Goal: Entertainment & Leisure: Consume media (video, audio)

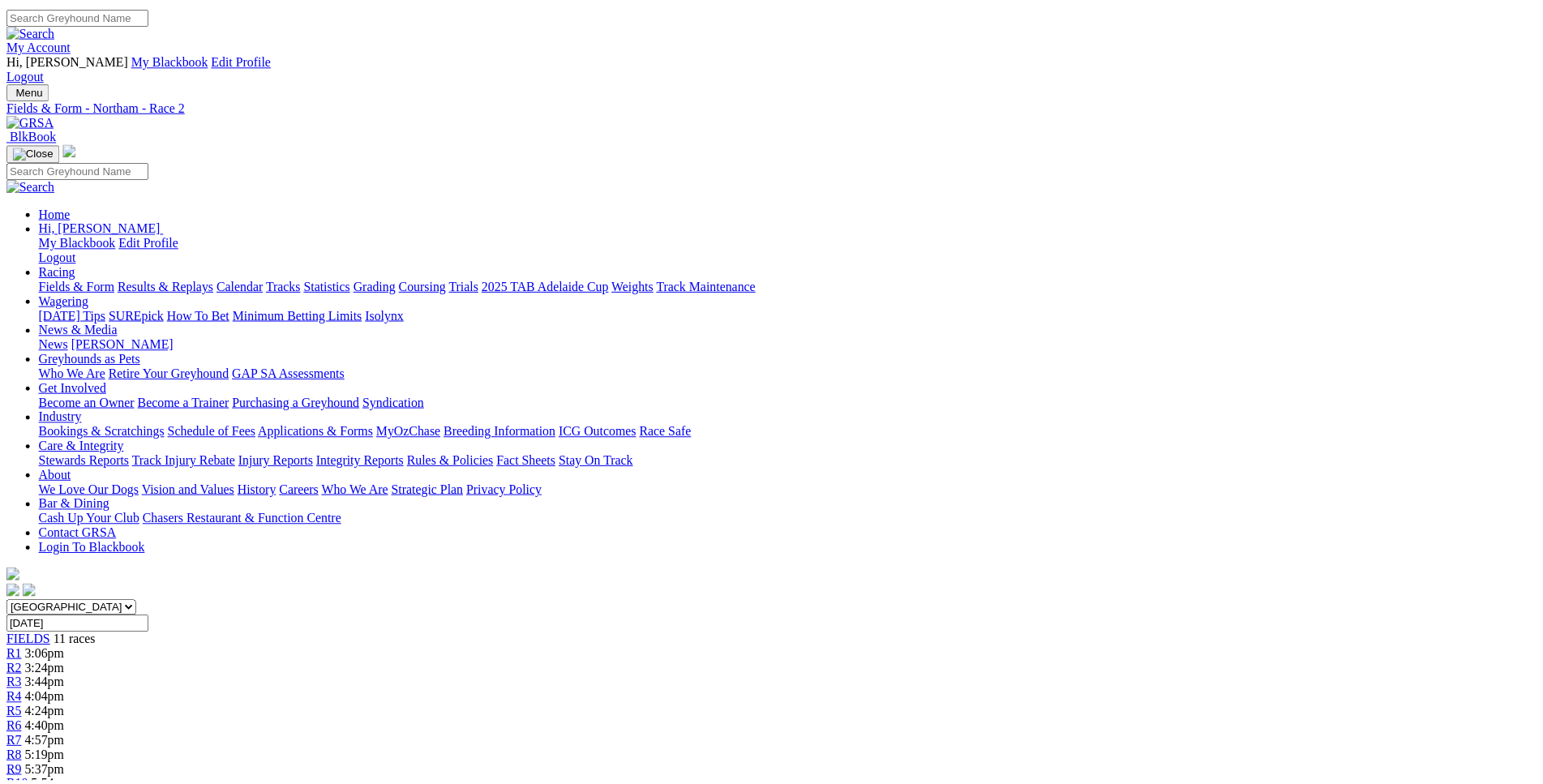
scroll to position [1404, 0]
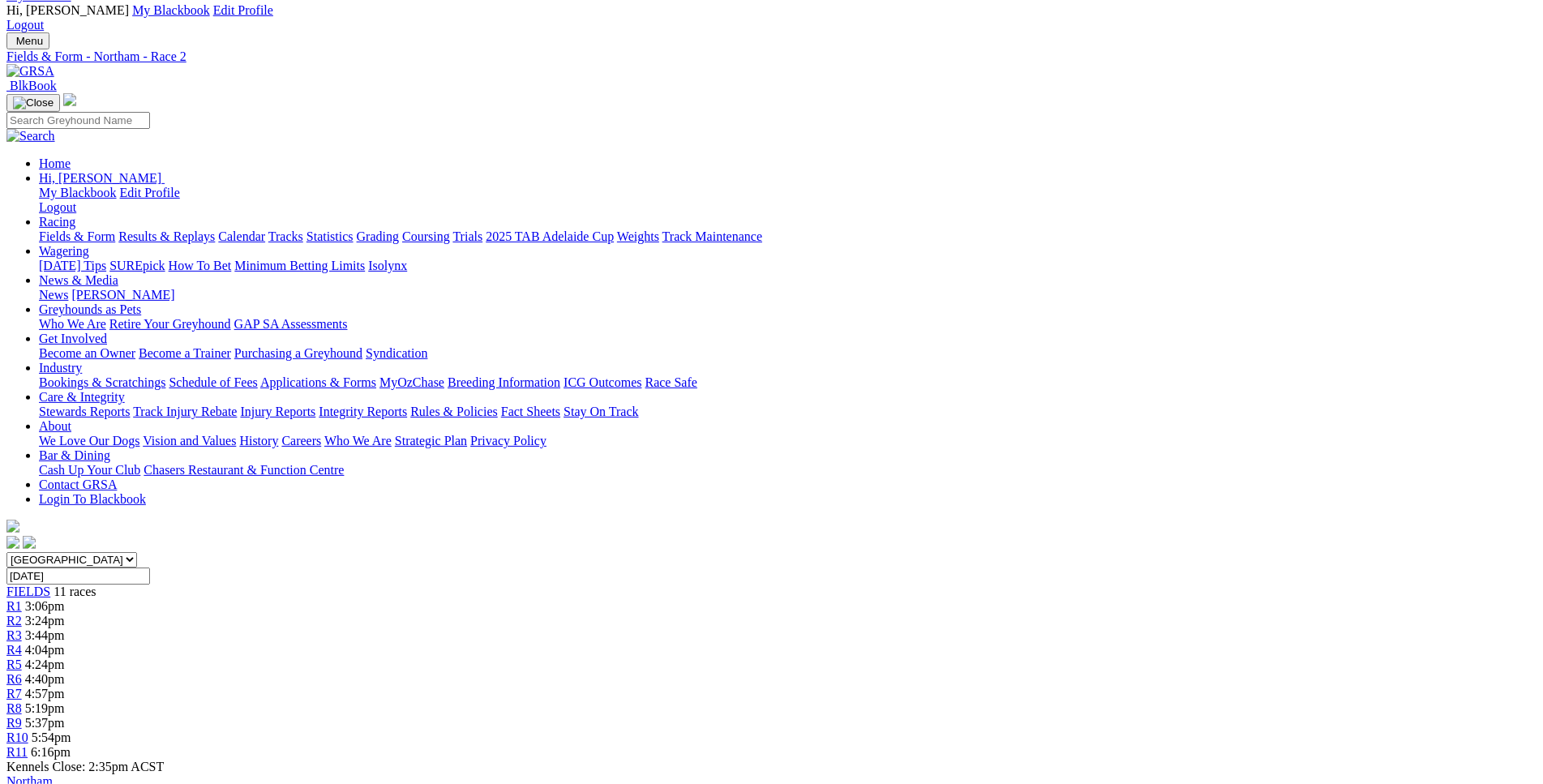
scroll to position [0, 0]
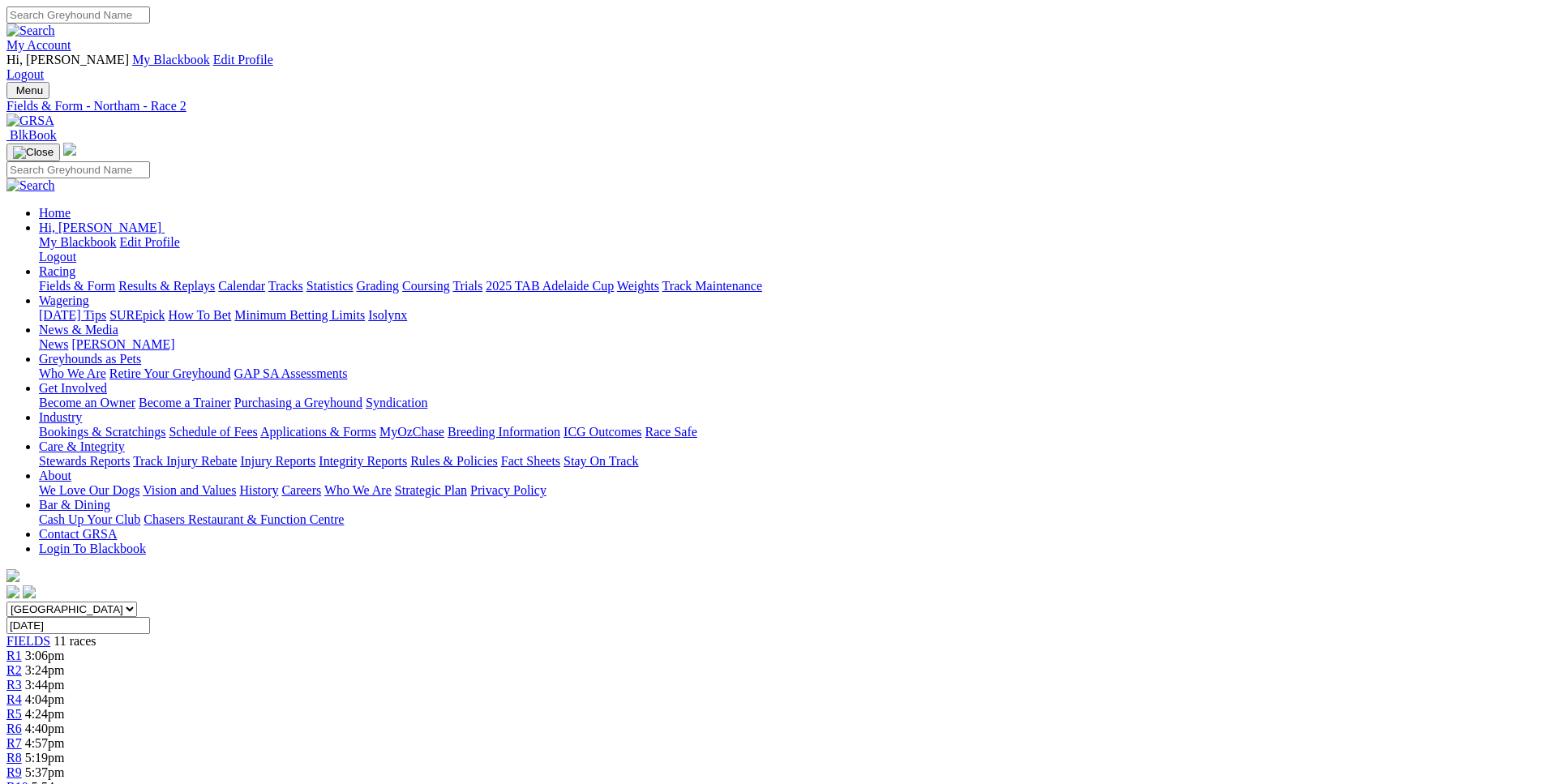
click at [22, 678] on link "R3" at bounding box center [14, 684] width 16 height 14
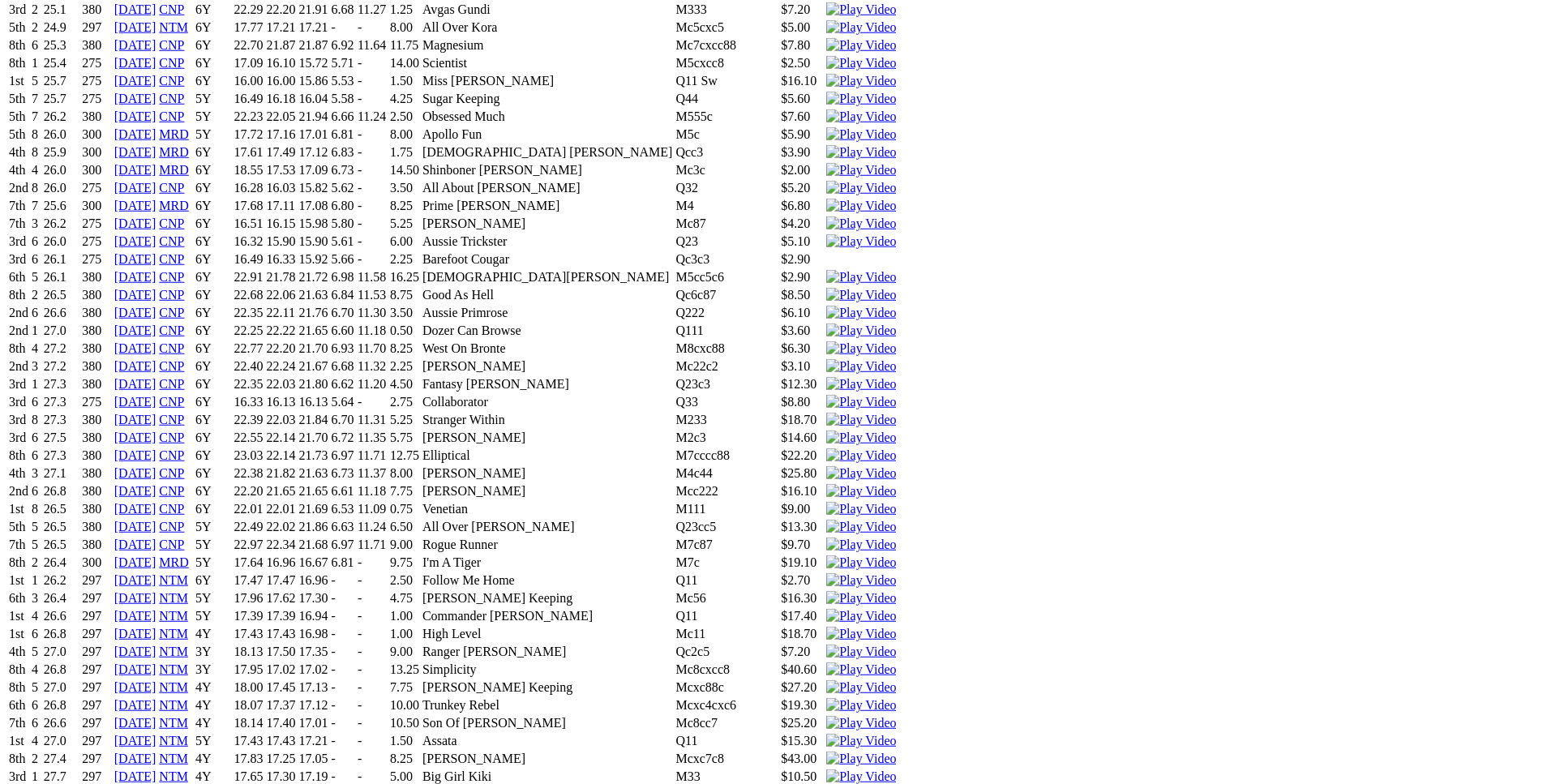
scroll to position [9589, 0]
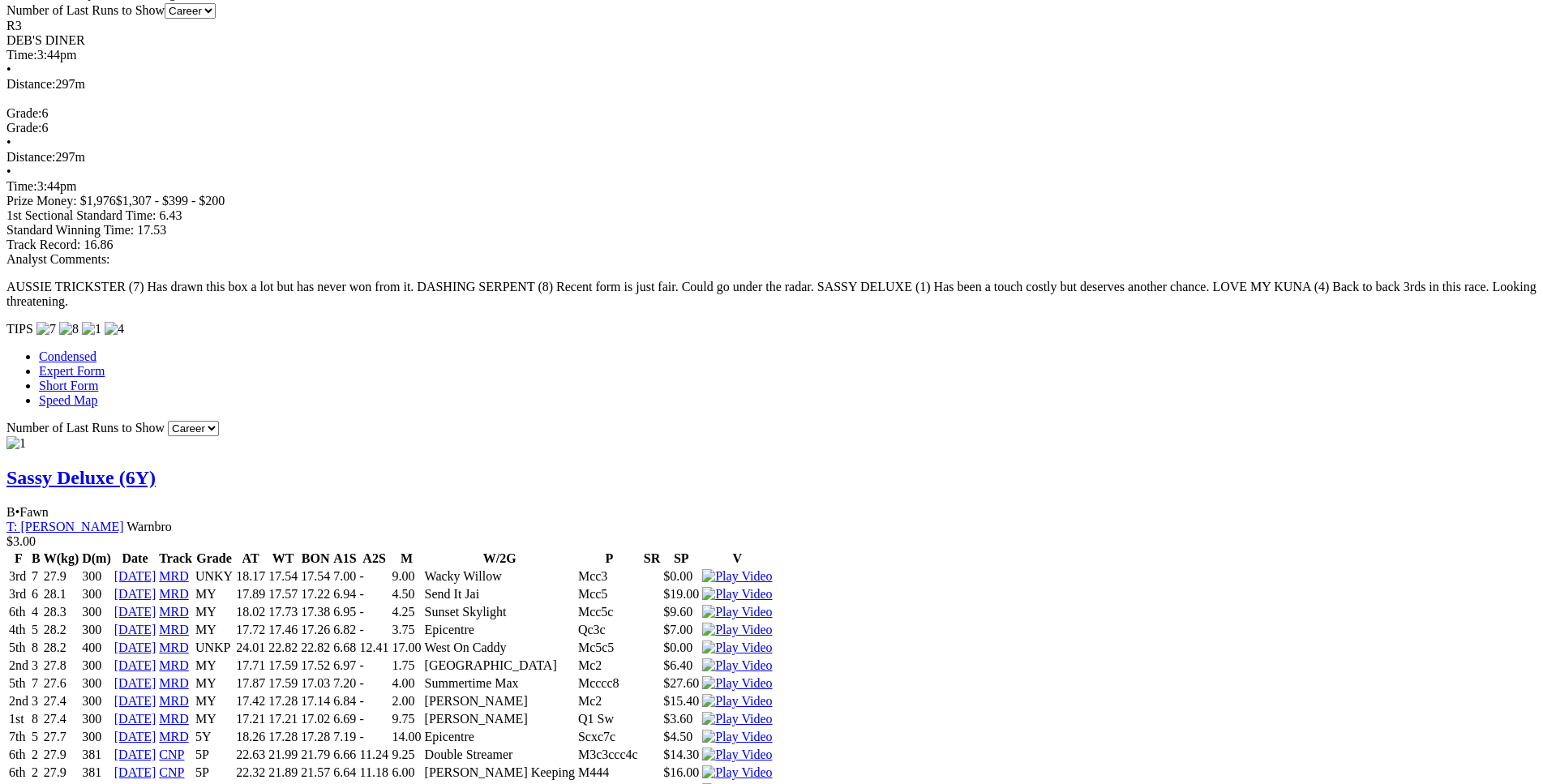
scroll to position [1238, 0]
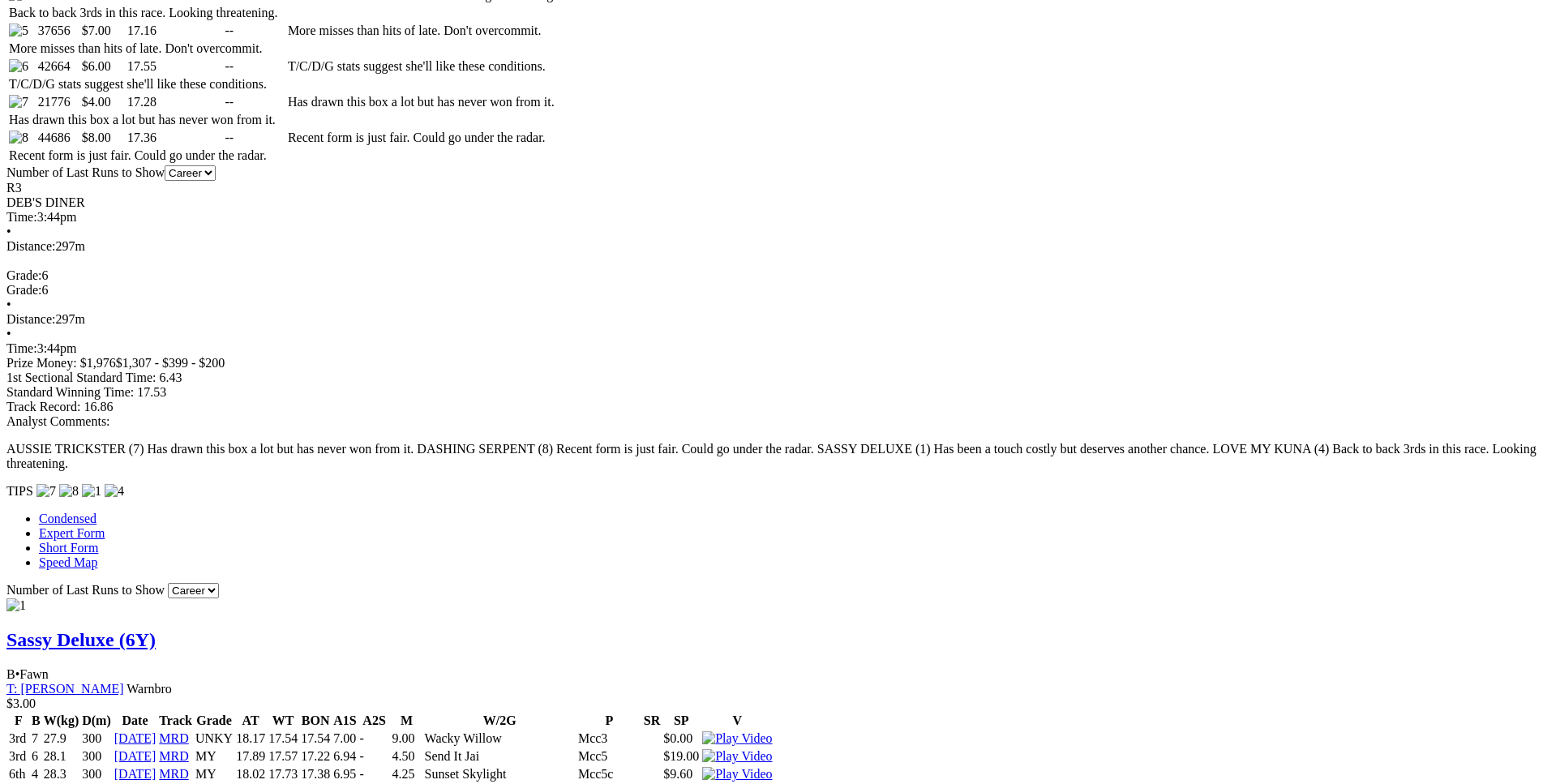
scroll to position [1073, 0]
drag, startPoint x: 419, startPoint y: 326, endPoint x: 949, endPoint y: 319, distance: 530.0
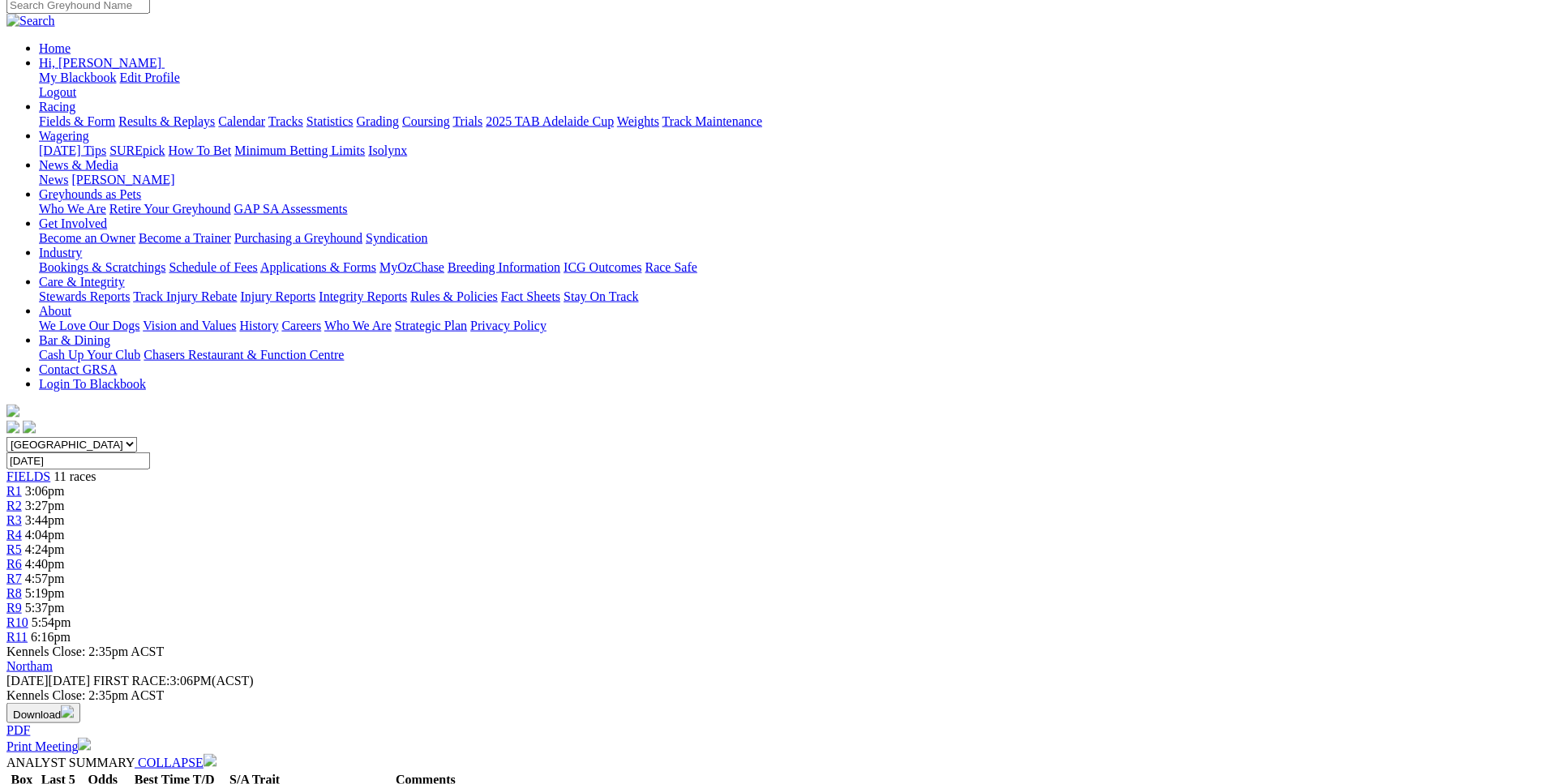
scroll to position [0, 0]
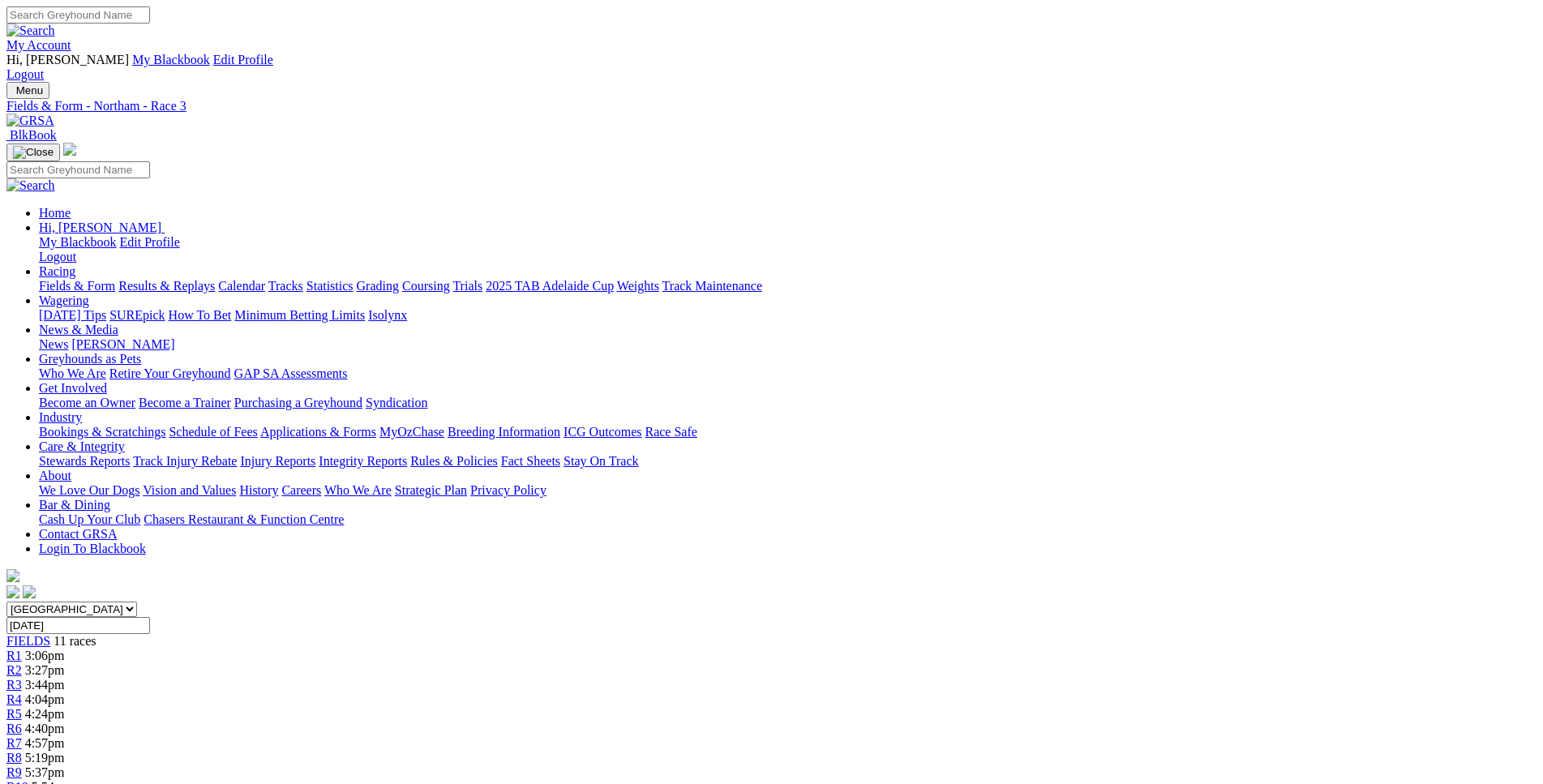
click at [65, 692] on span "4:04pm" at bounding box center [45, 699] width 40 height 14
click at [22, 707] on span "R5" at bounding box center [14, 714] width 16 height 14
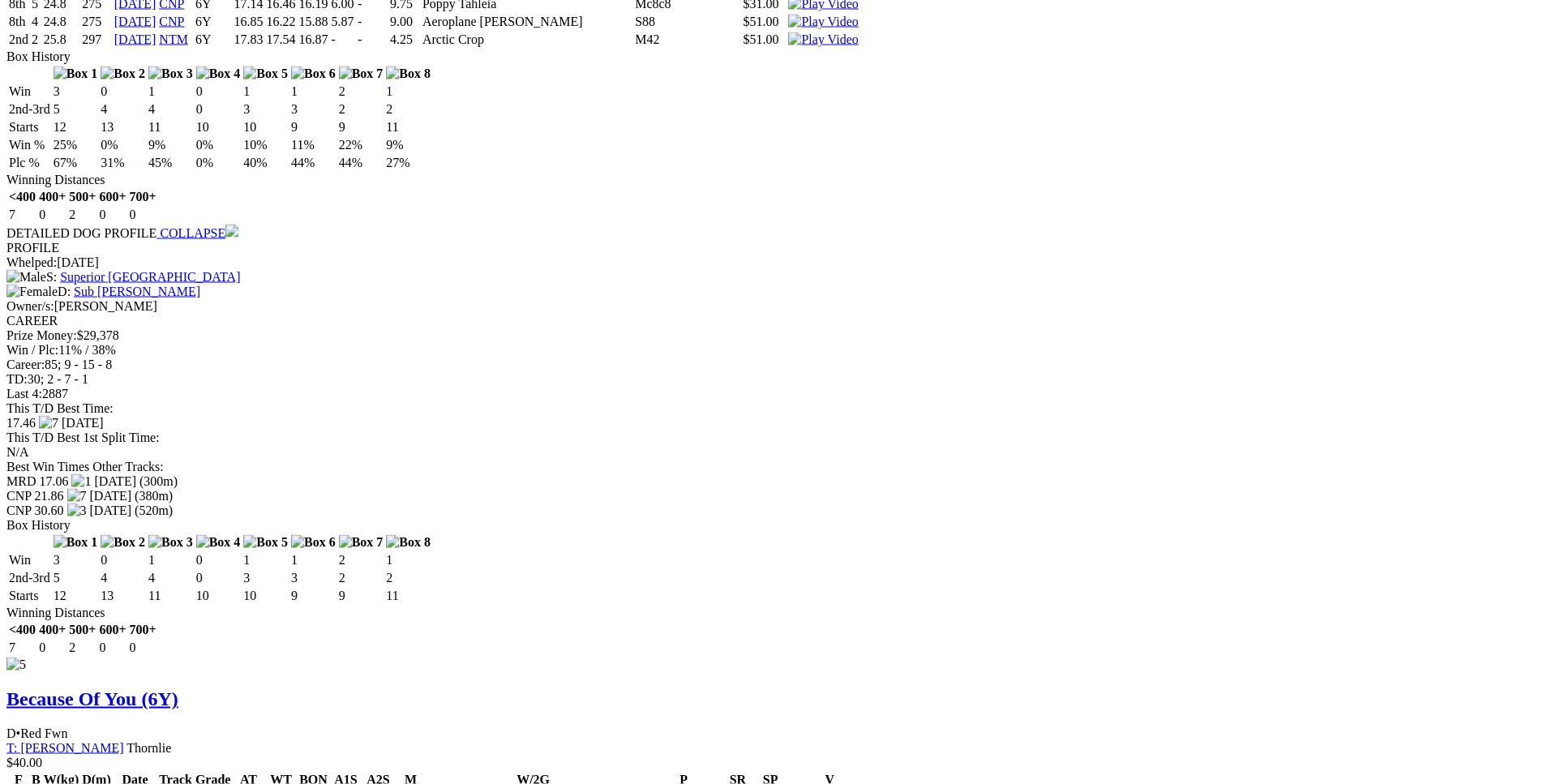
scroll to position [9513, 0]
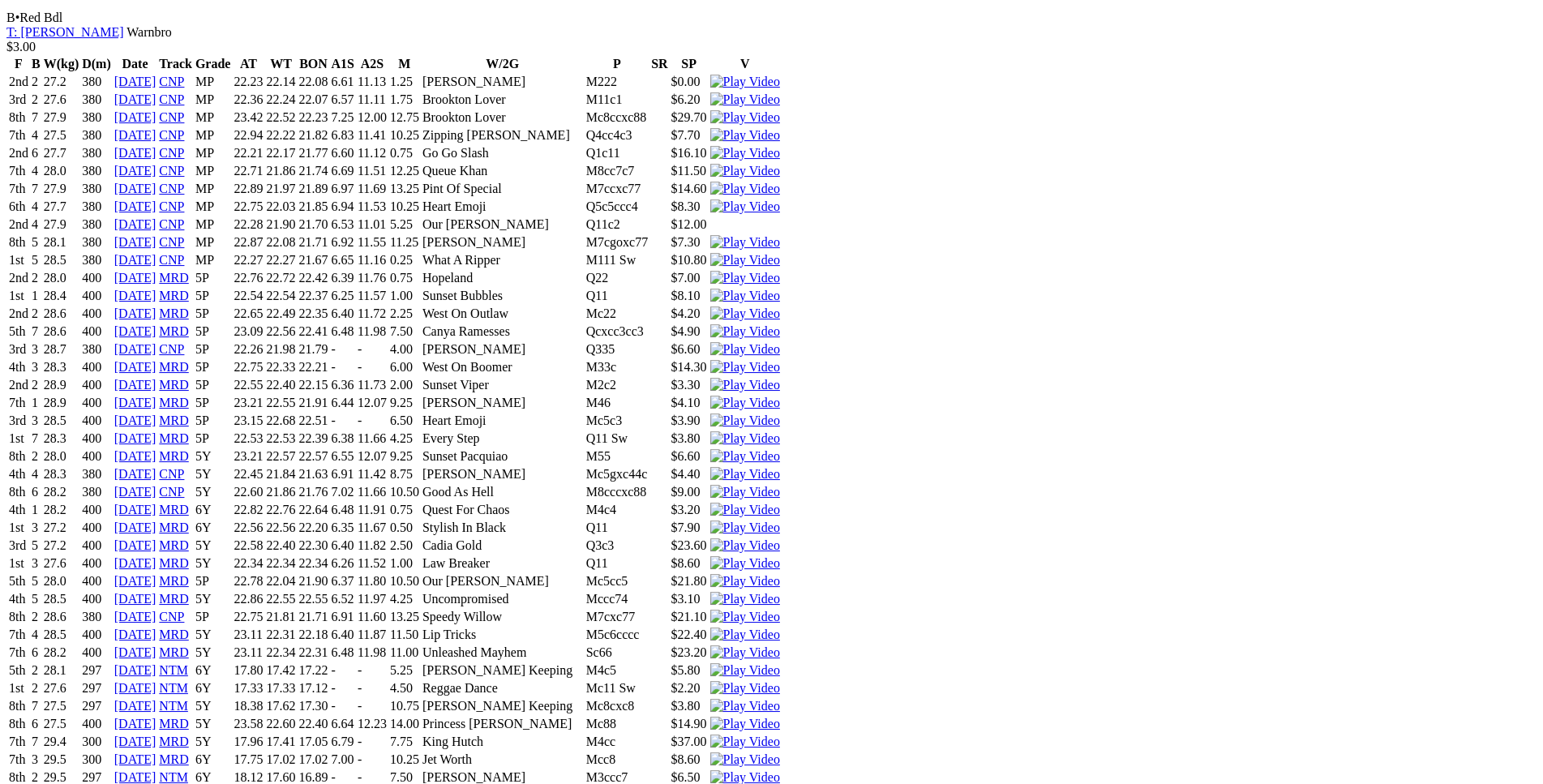
scroll to position [1736, 0]
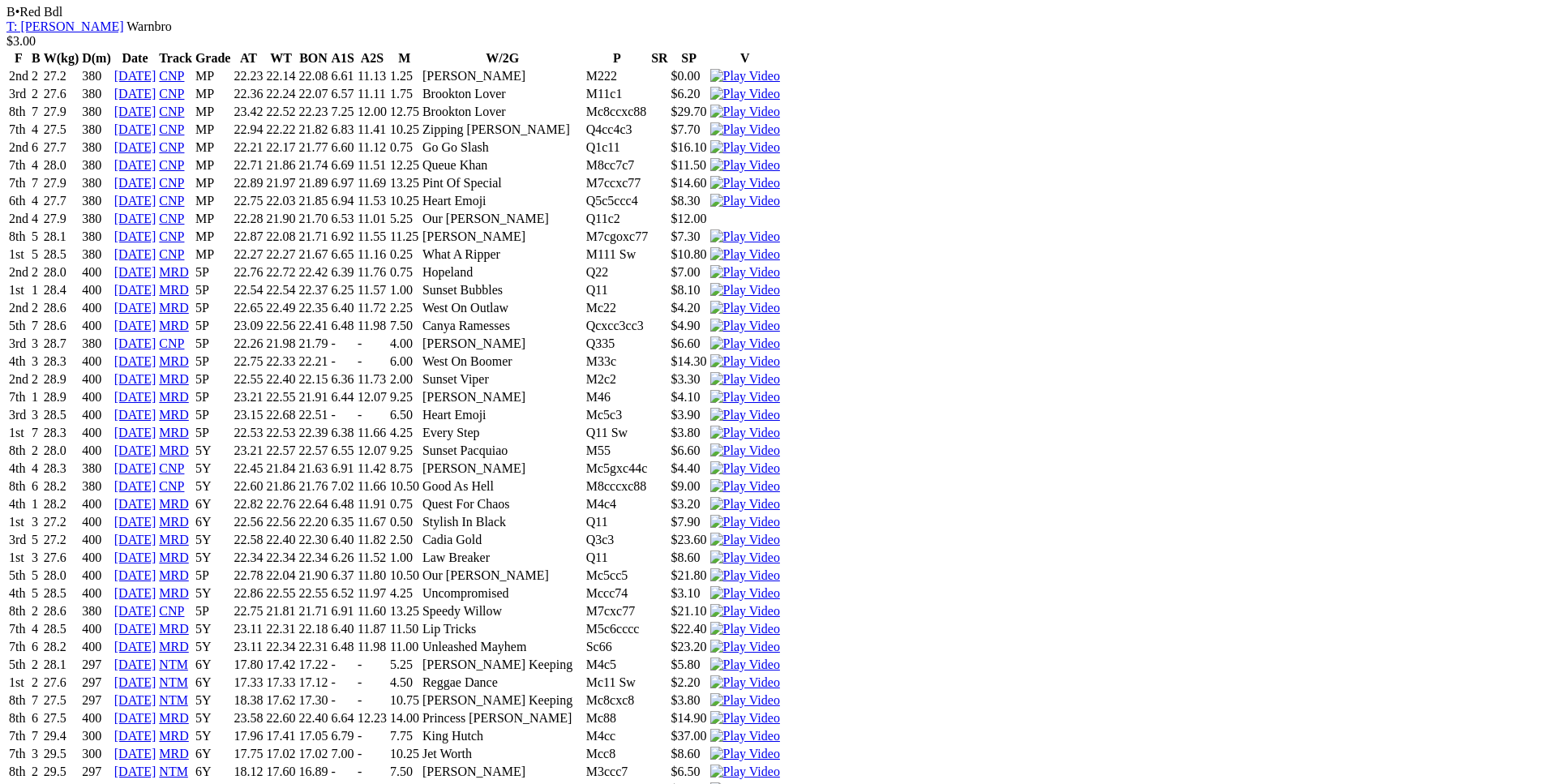
drag, startPoint x: 415, startPoint y: 314, endPoint x: 947, endPoint y: 312, distance: 532.0
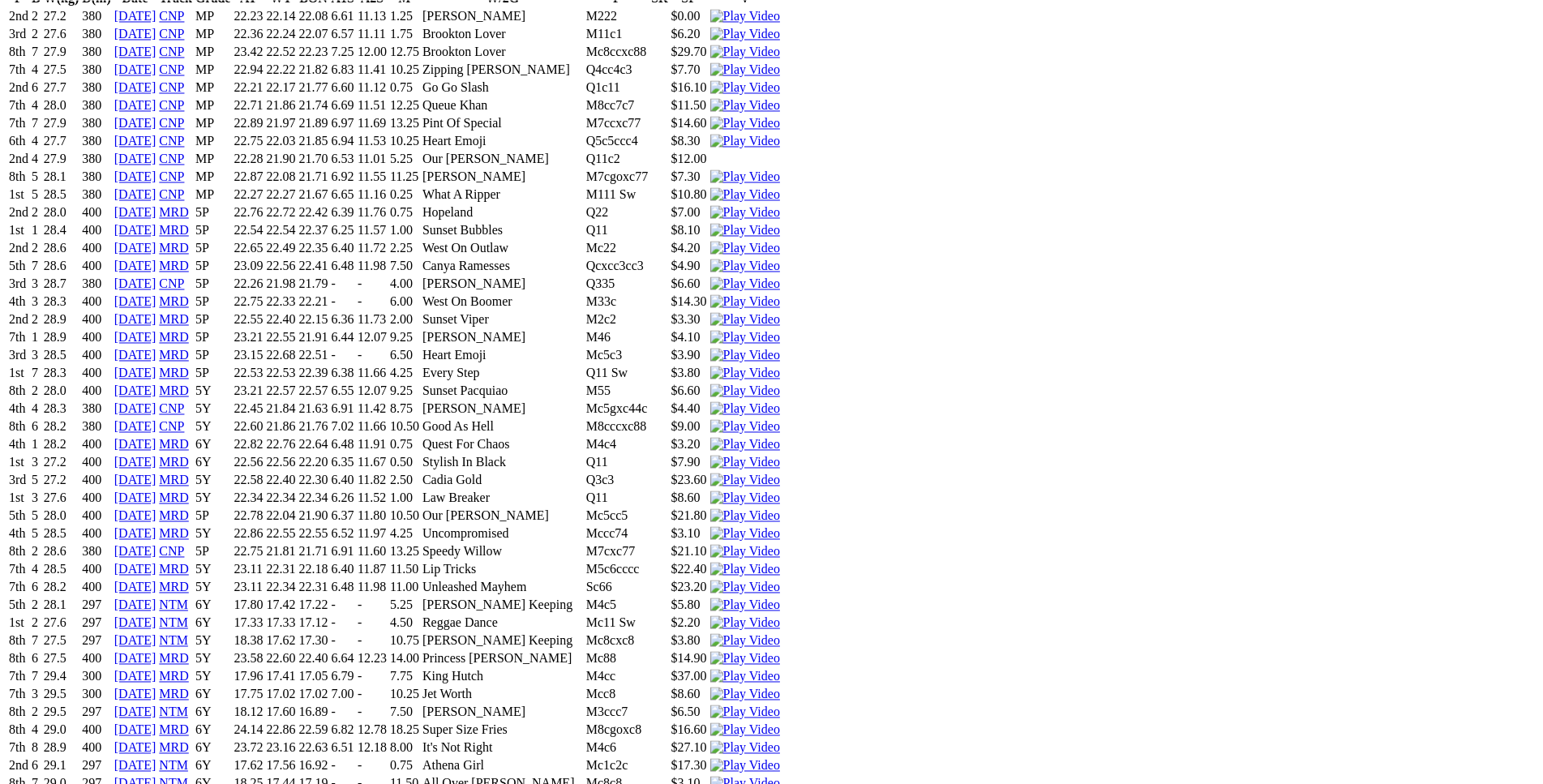
scroll to position [1818, 0]
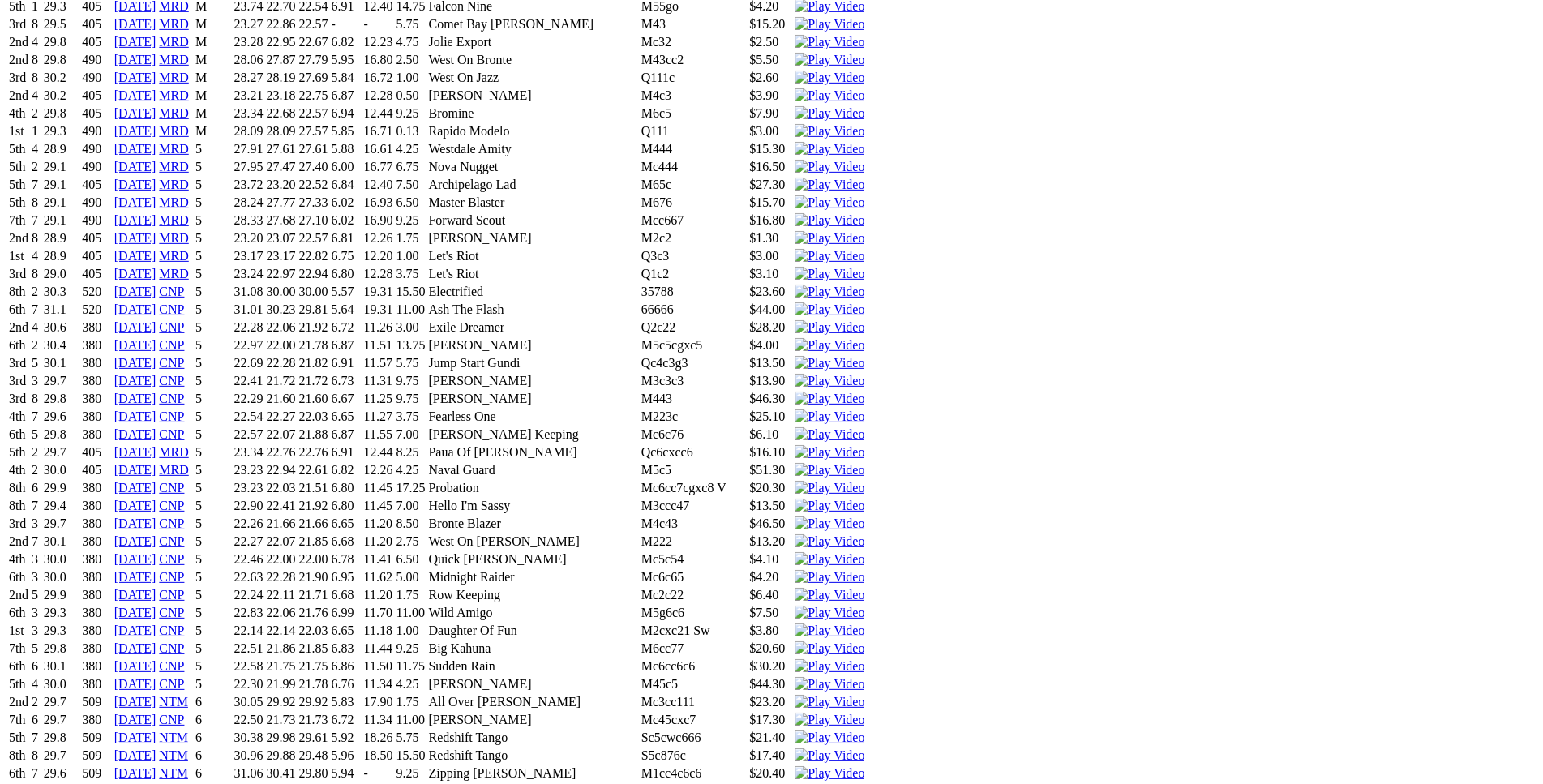
scroll to position [10333, 0]
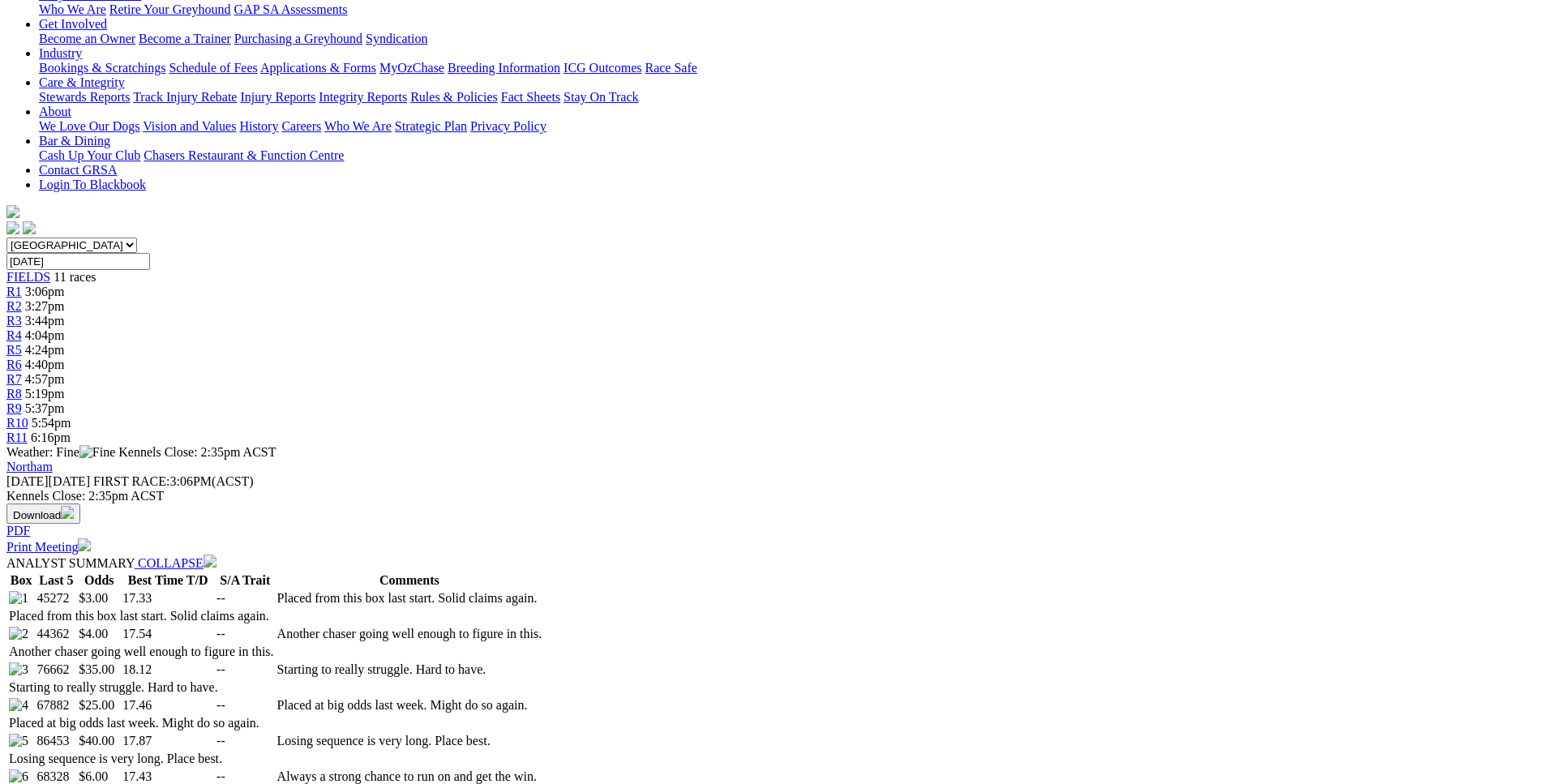
scroll to position [0, 0]
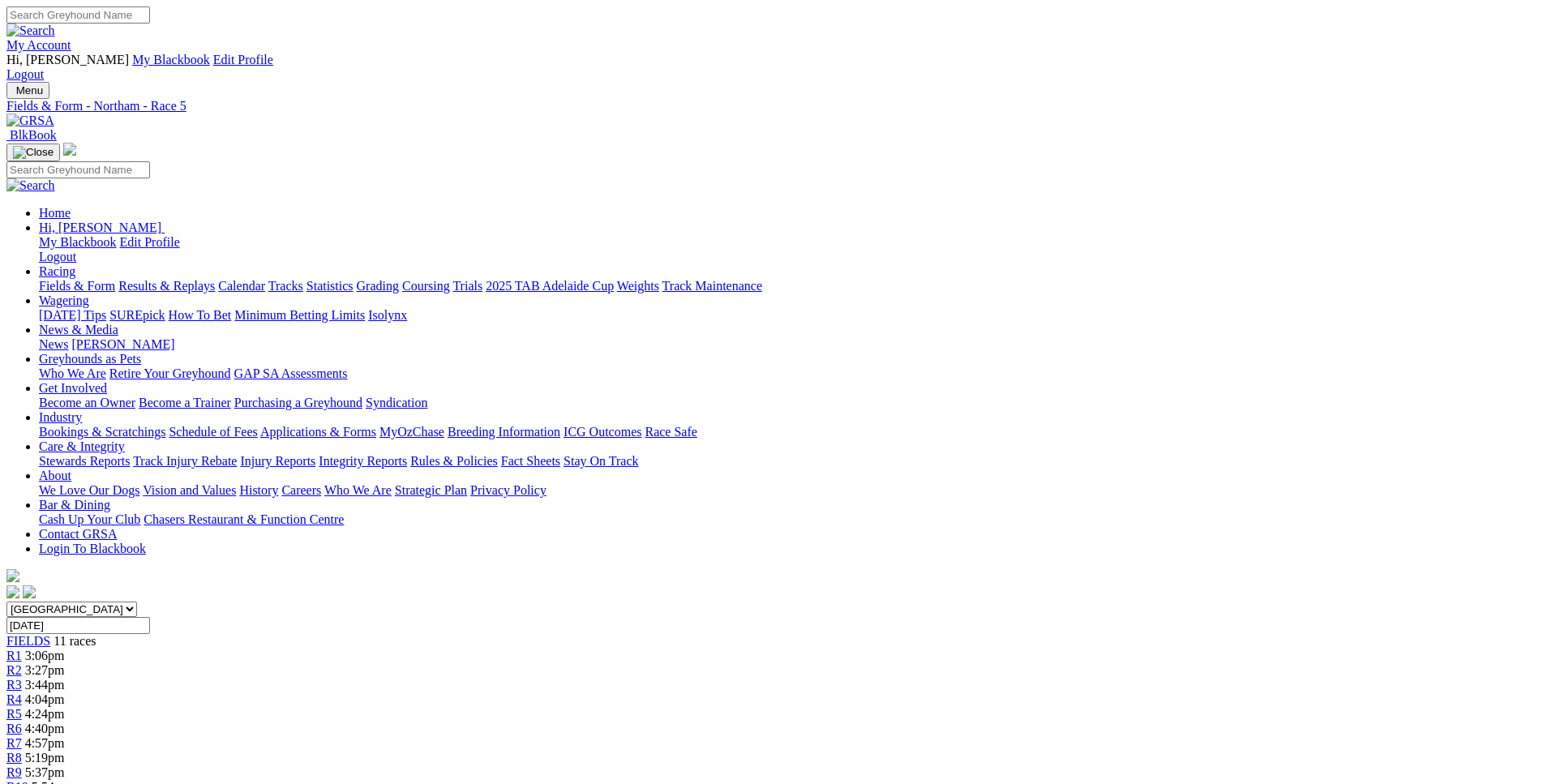
click at [22, 721] on link "R6" at bounding box center [14, 728] width 16 height 14
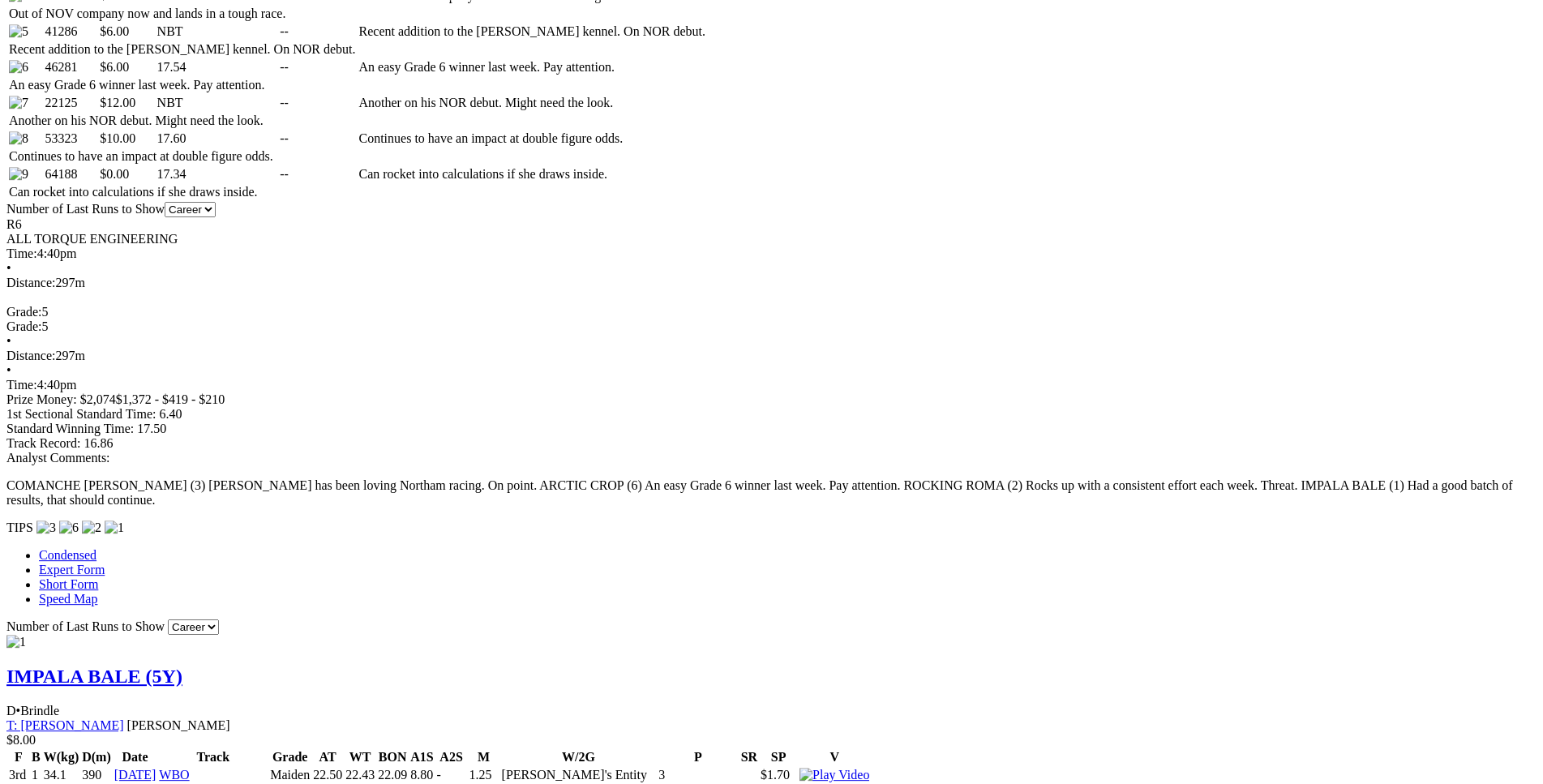
scroll to position [1074, 0]
drag, startPoint x: 400, startPoint y: 592, endPoint x: 953, endPoint y: 597, distance: 553.0
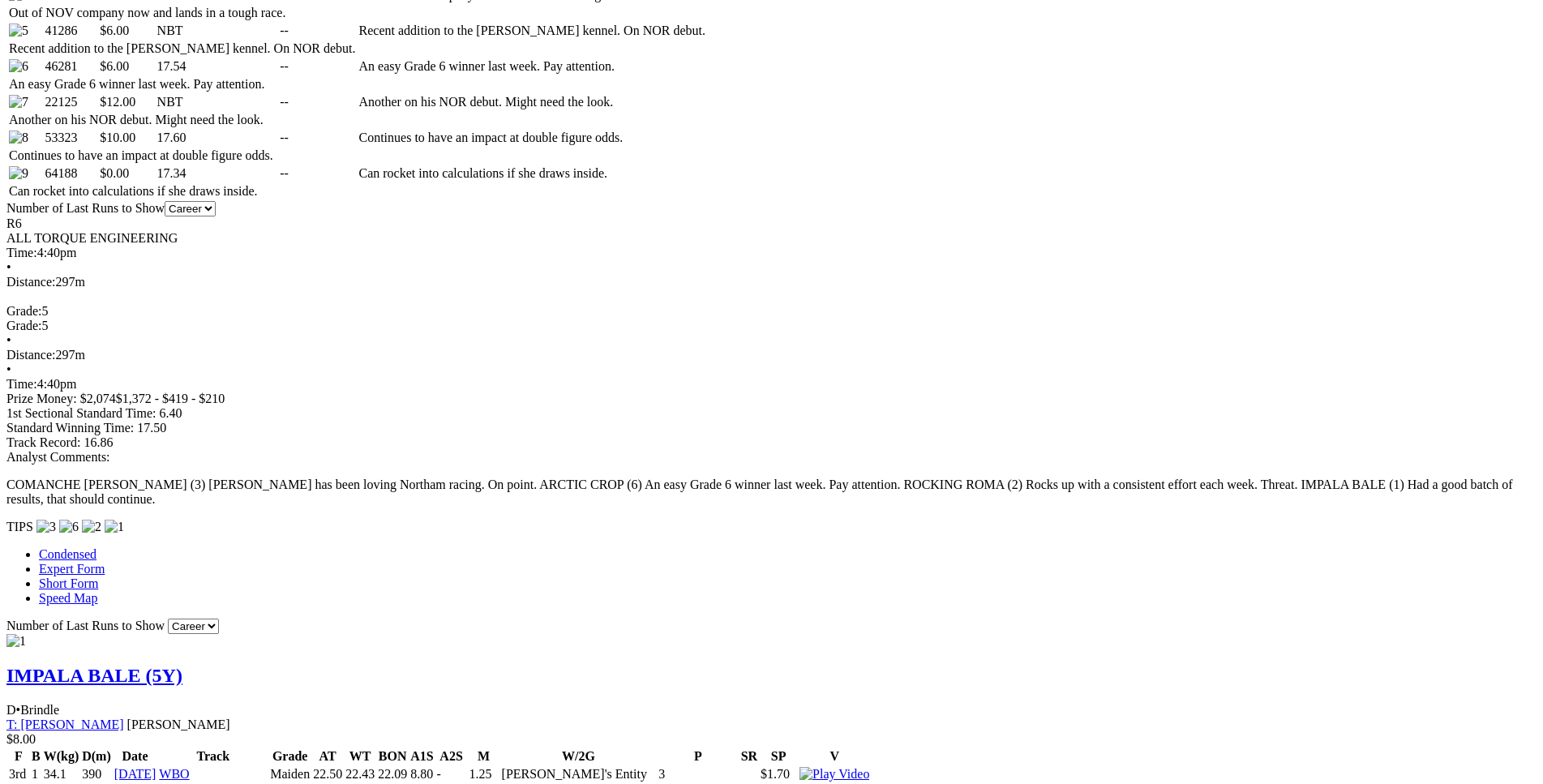
drag, startPoint x: 407, startPoint y: 496, endPoint x: 946, endPoint y: 500, distance: 539.0
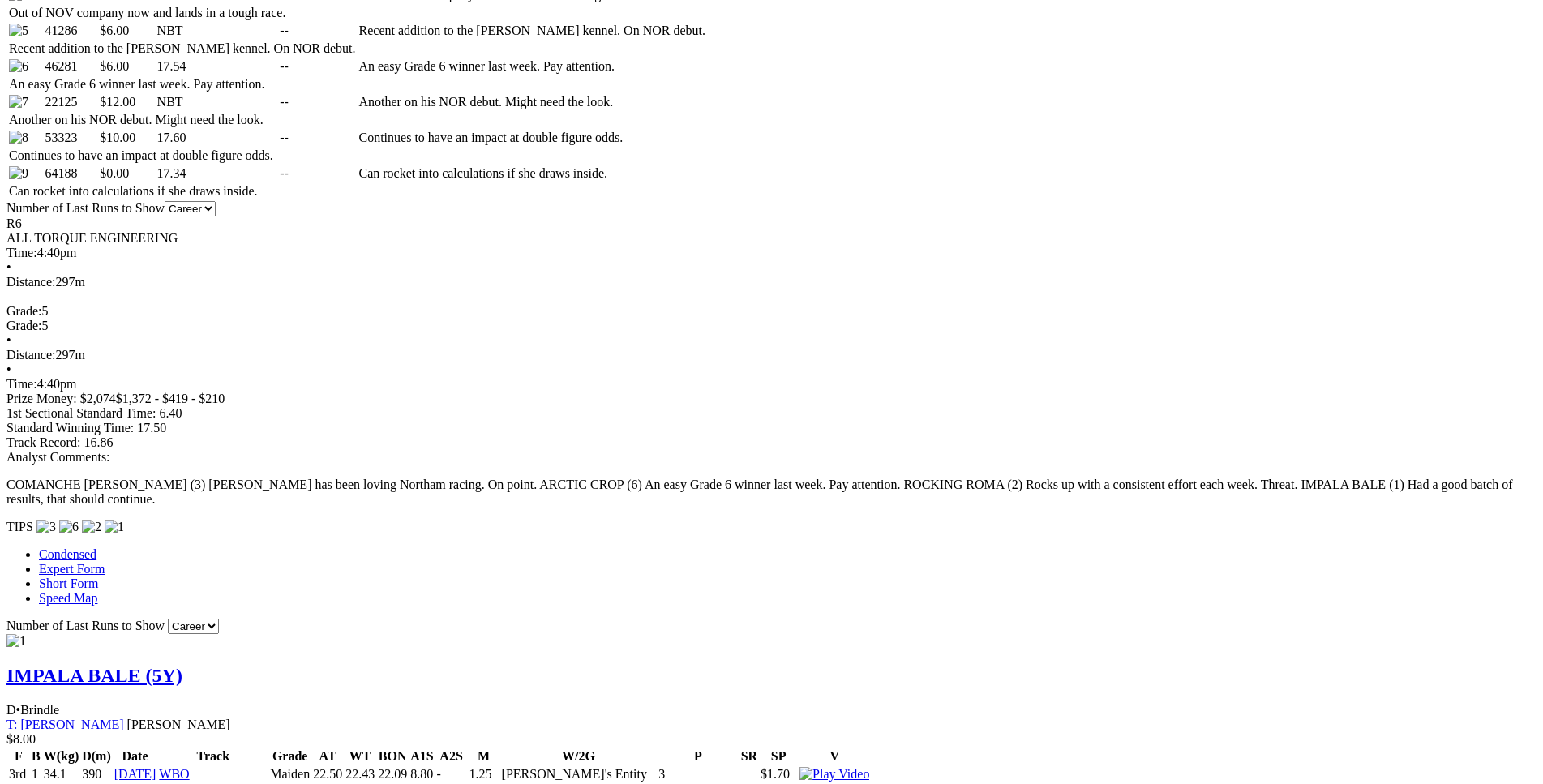
drag, startPoint x: 702, startPoint y: 385, endPoint x: 923, endPoint y: 387, distance: 221.0
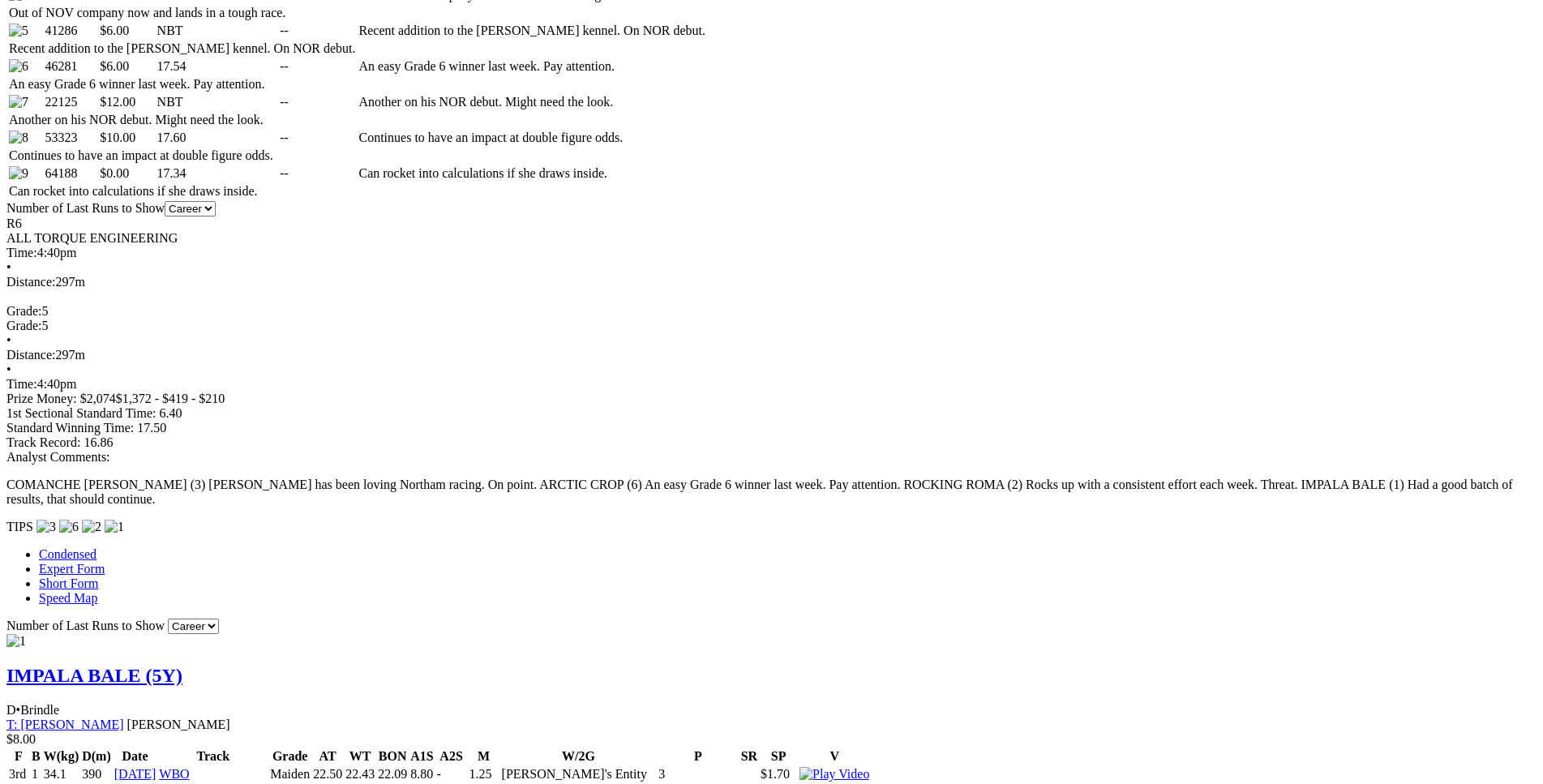
drag, startPoint x: 298, startPoint y: 271, endPoint x: 912, endPoint y: 276, distance: 614.0
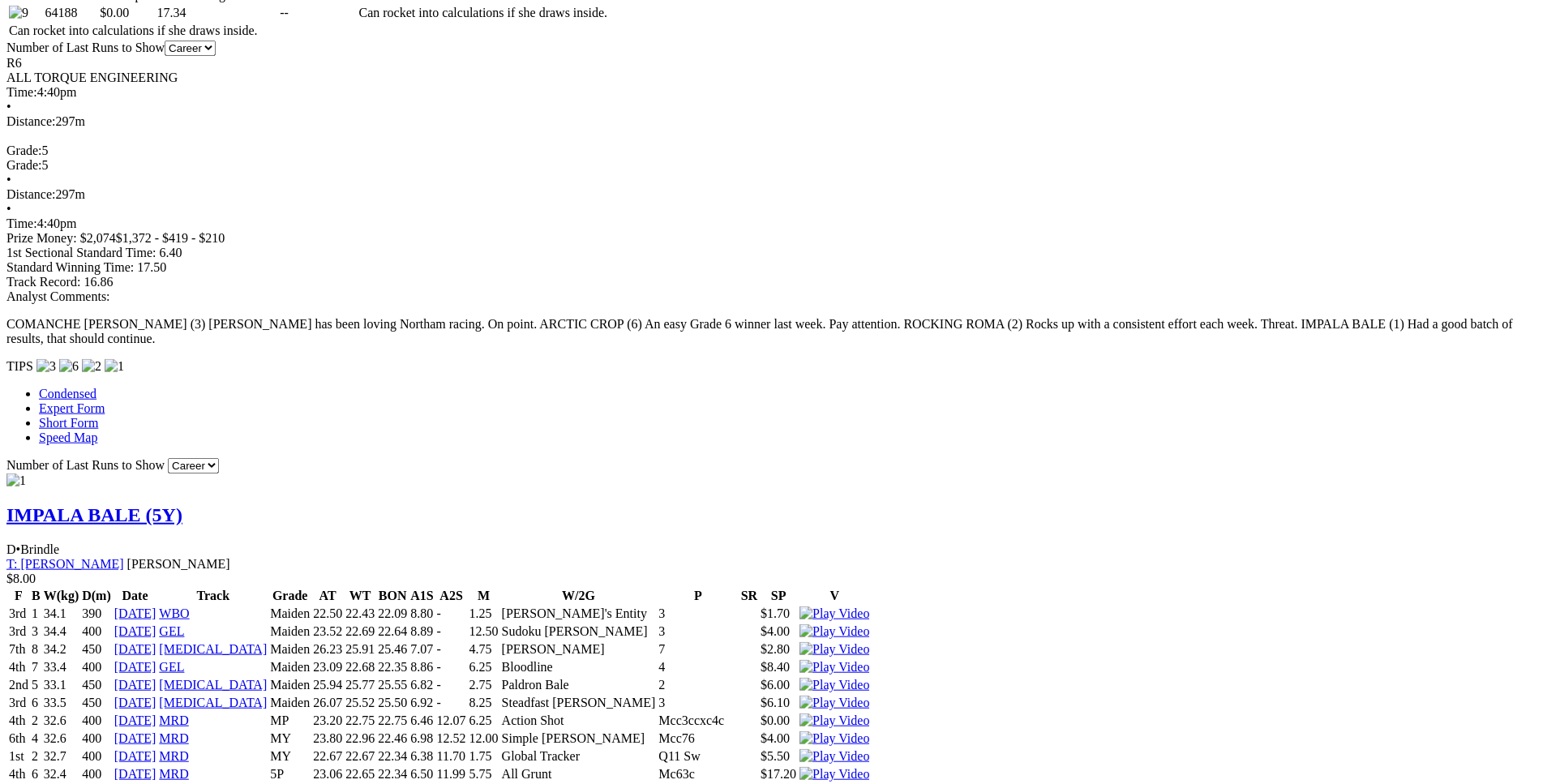
scroll to position [1239, 0]
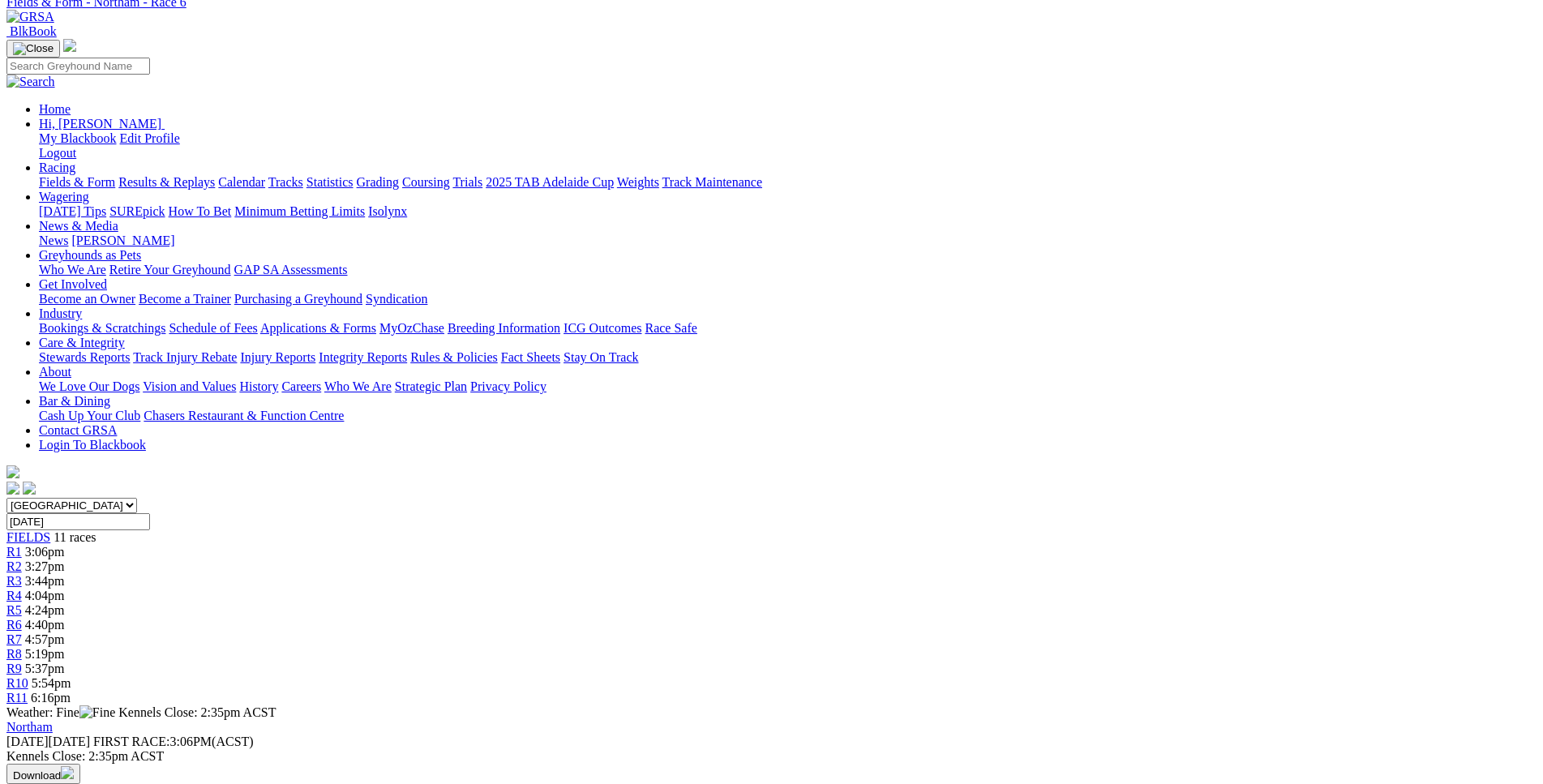
scroll to position [82, 0]
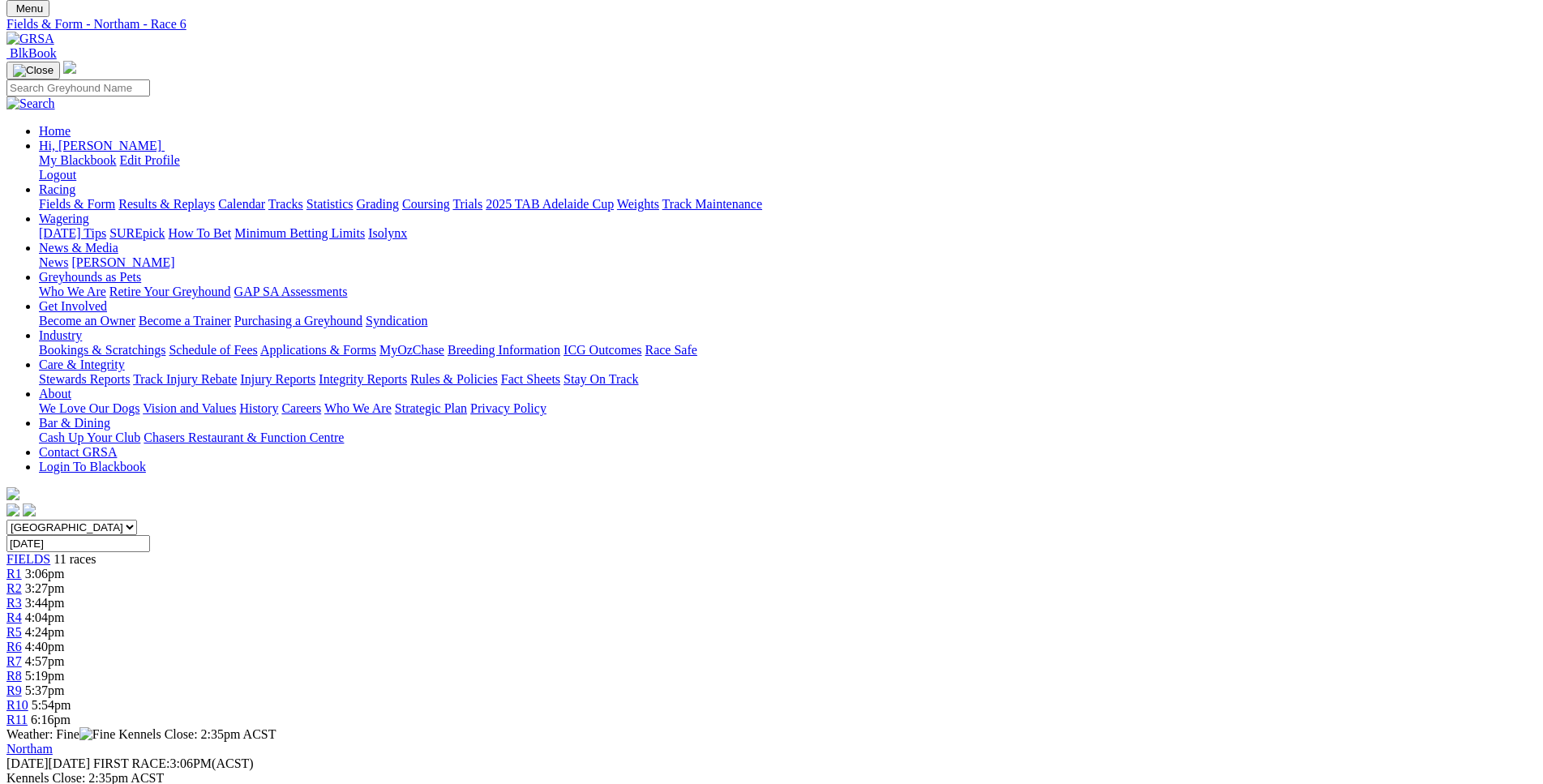
click at [886, 654] on div "R7 4:57pm" at bounding box center [771, 661] width 1530 height 15
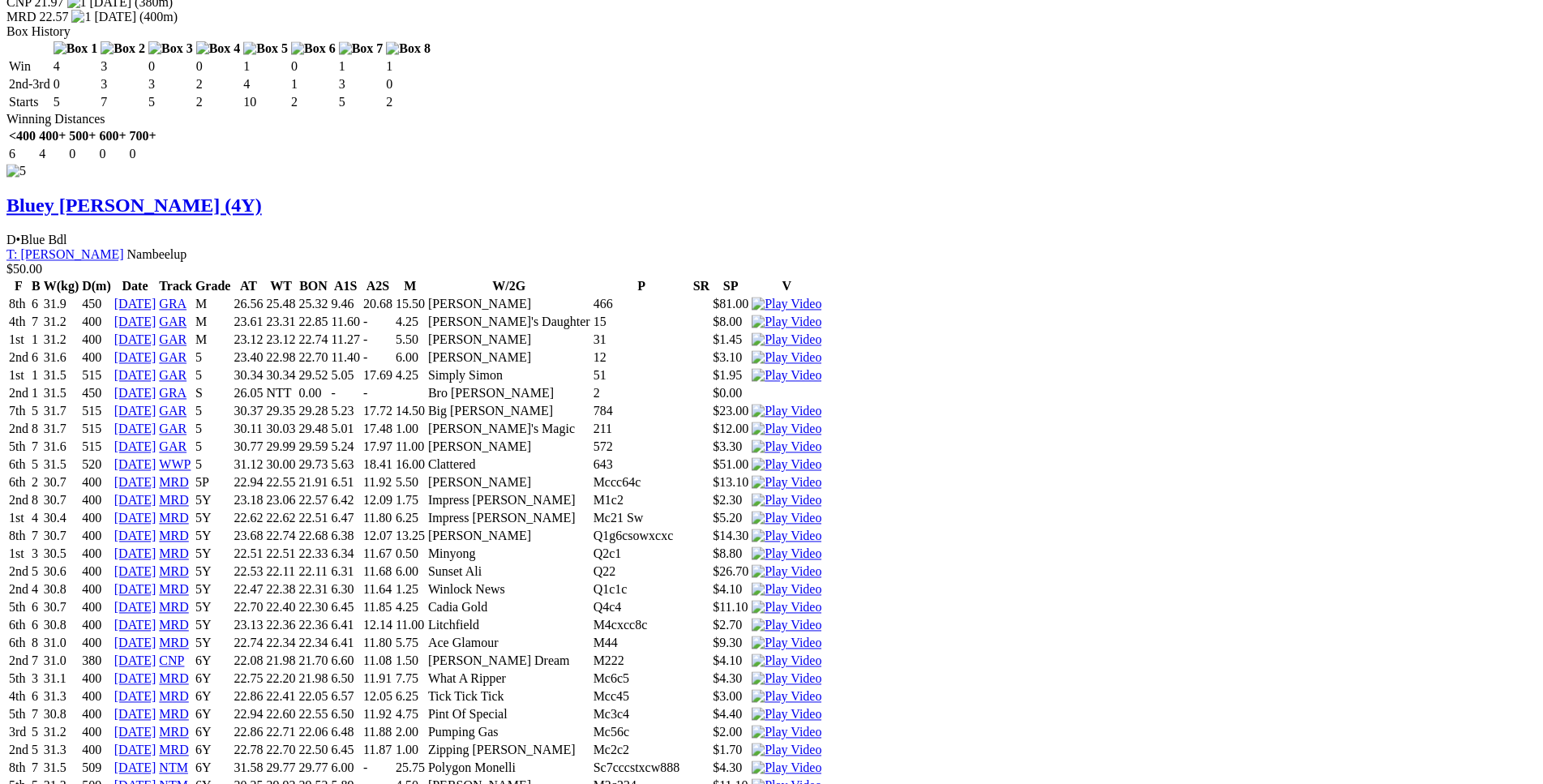
scroll to position [7275, 0]
